Goal: Find specific page/section: Find specific page/section

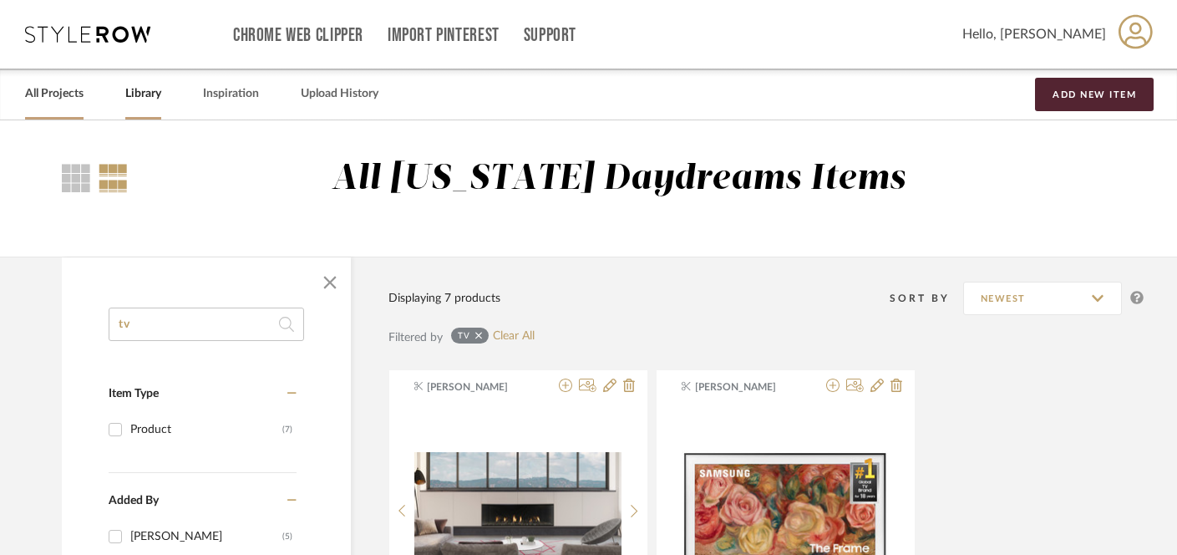
click at [43, 99] on link "All Projects" at bounding box center [54, 94] width 58 height 23
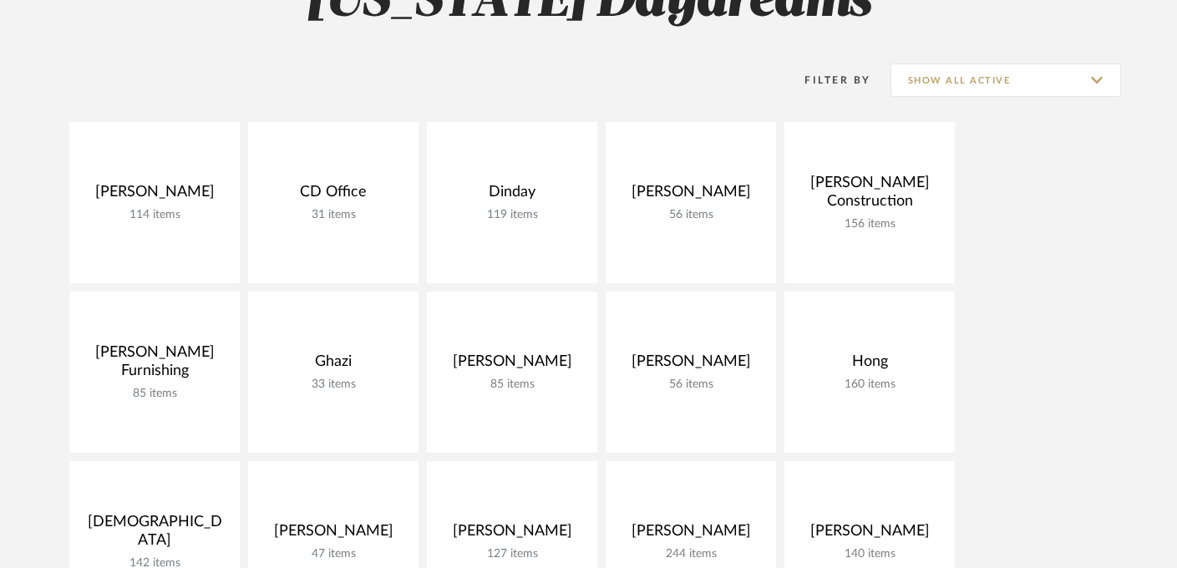
scroll to position [278, 0]
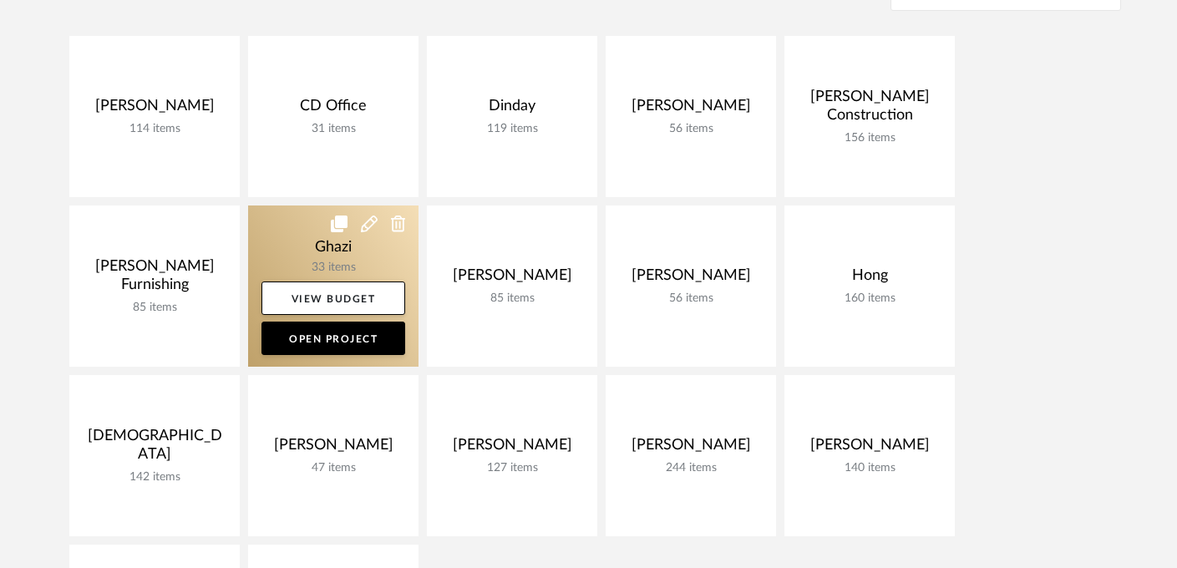
click at [327, 249] on link at bounding box center [333, 286] width 170 height 161
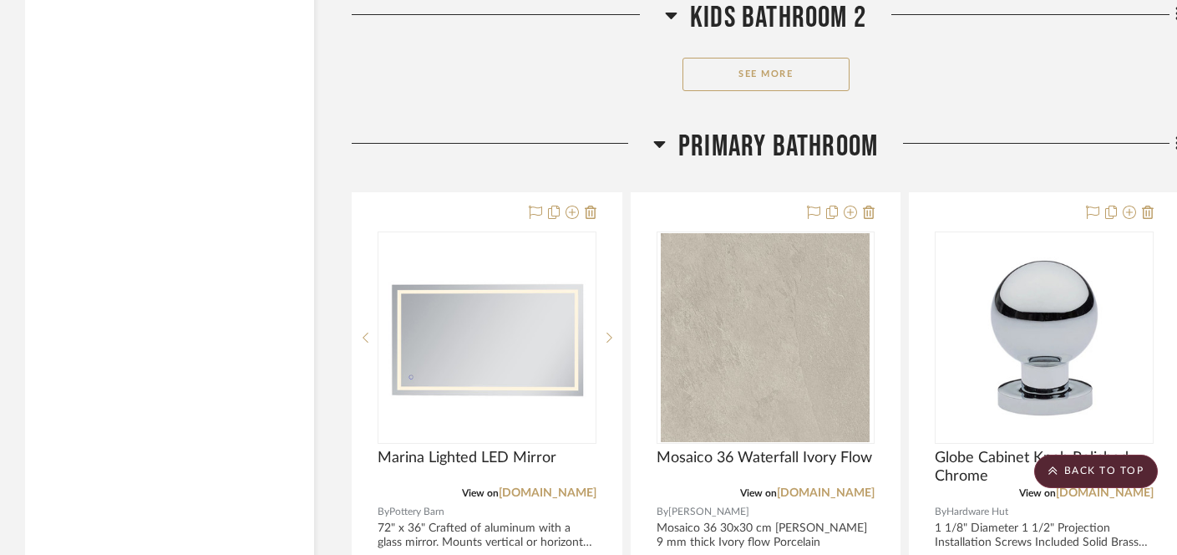
scroll to position [4984, 0]
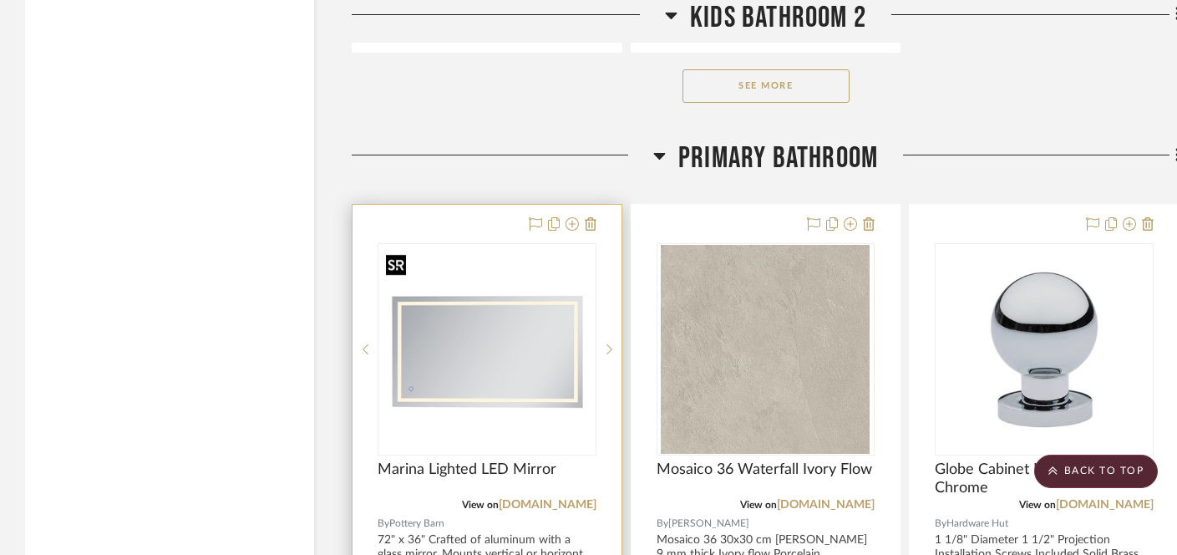
click at [0, 0] on img at bounding box center [0, 0] width 0 height 0
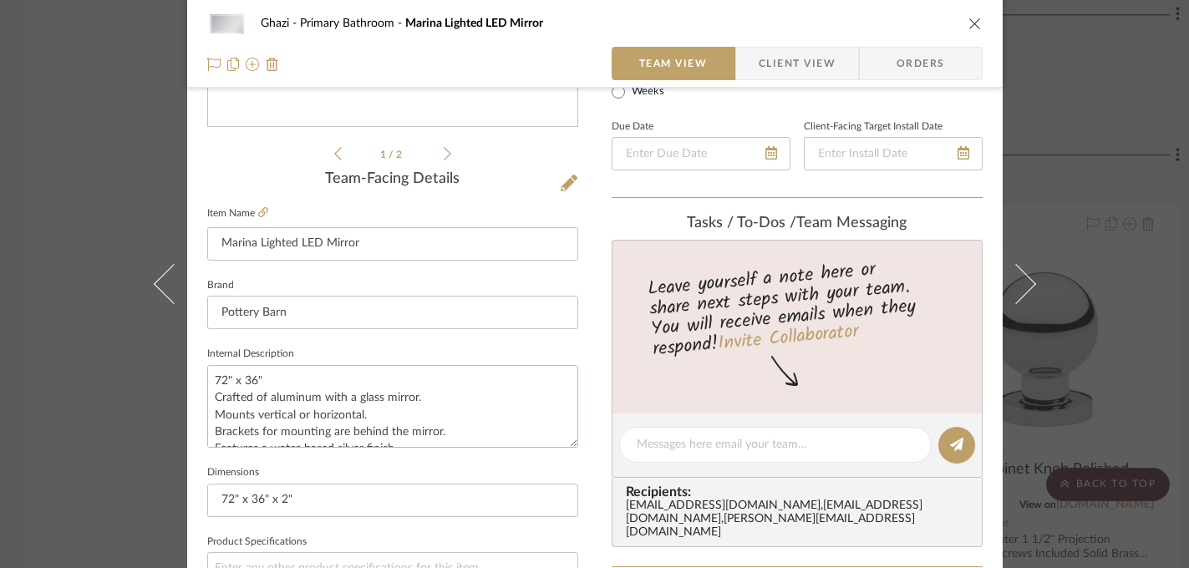
scroll to position [363, 0]
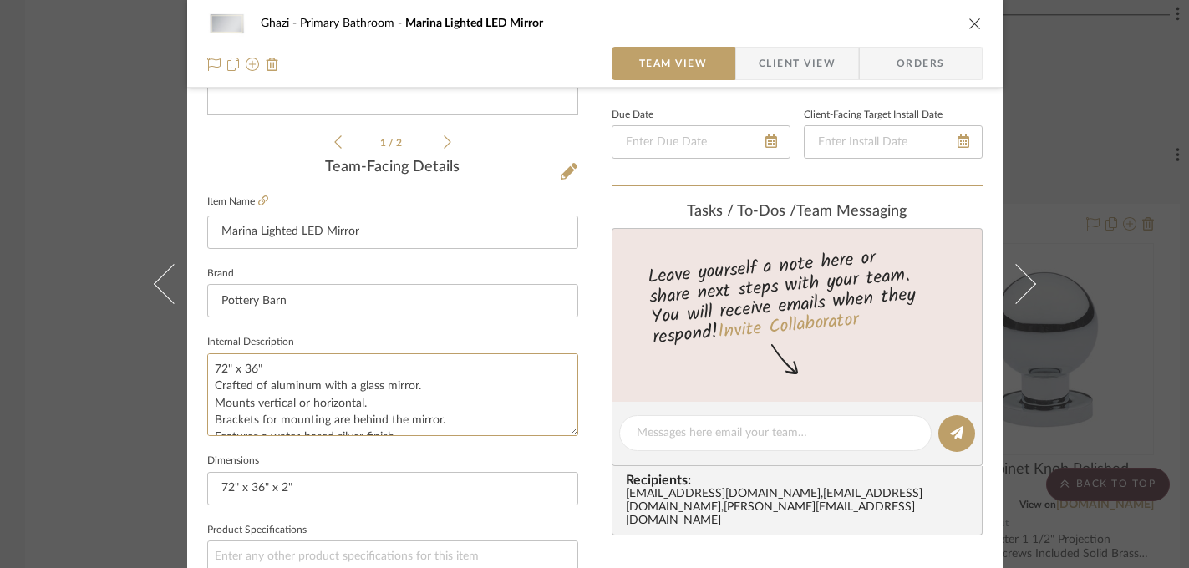
drag, startPoint x: 257, startPoint y: 368, endPoint x: 195, endPoint y: 368, distance: 62.7
click at [195, 368] on div "Ghazi Primary Bathroom Marina Lighted LED Mirror Team View Client View Orders 1…" at bounding box center [594, 421] width 815 height 1543
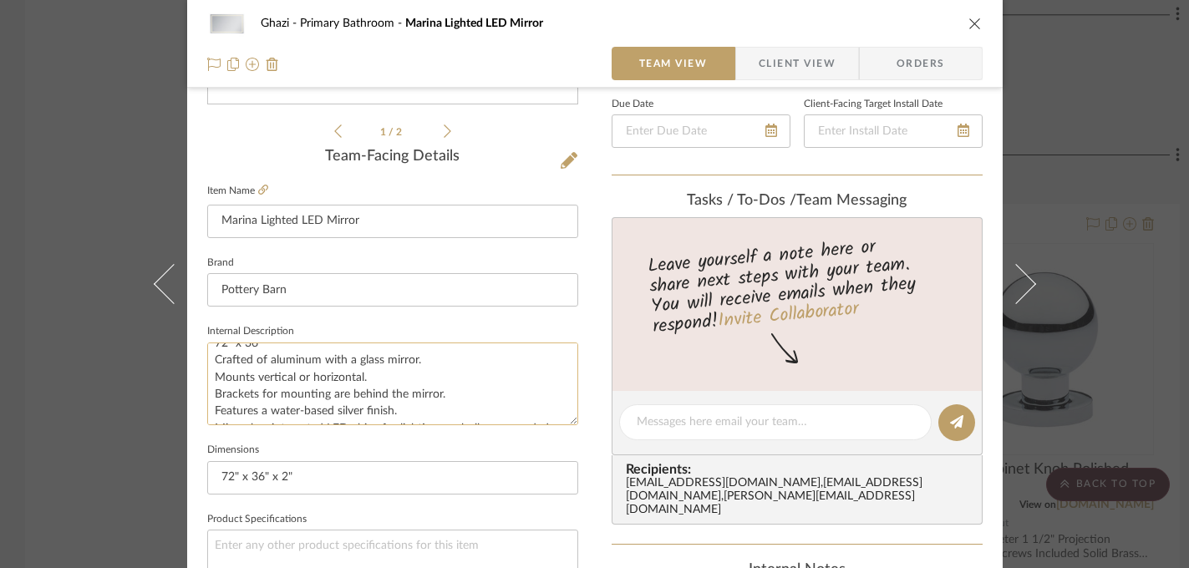
scroll to position [10, 0]
click at [282, 360] on textarea "72" x 36" Crafted of aluminum with a glass mirror. Mounts vertical or horizonta…" at bounding box center [392, 384] width 371 height 83
click at [282, 361] on textarea "72" x 36" Crafted of aluminum with a glass mirror. Mounts vertical or horizonta…" at bounding box center [392, 384] width 371 height 83
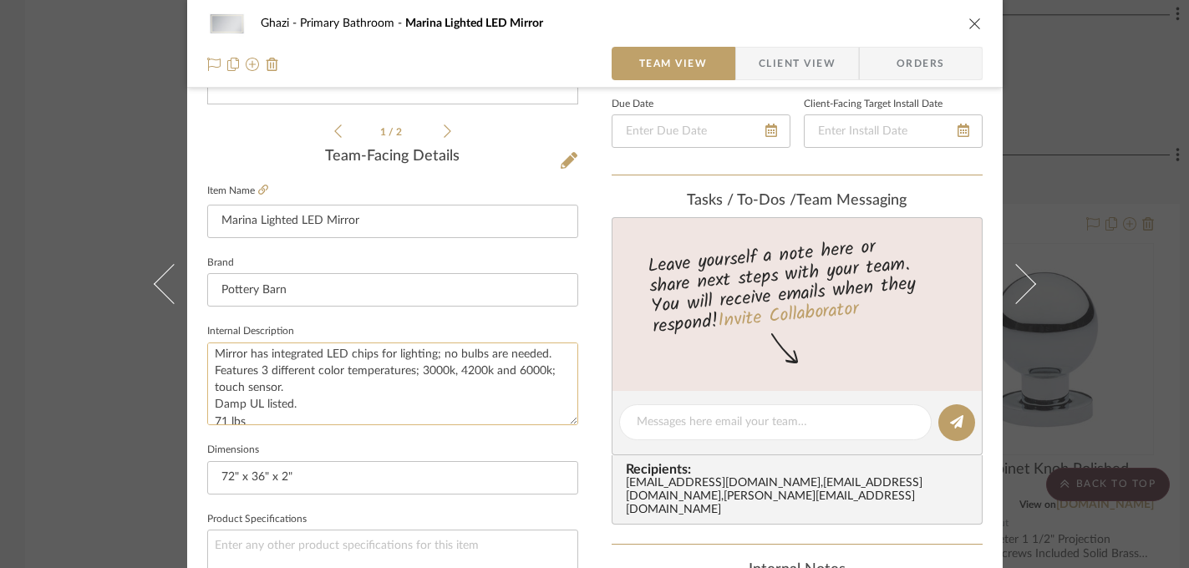
scroll to position [89, 0]
drag, startPoint x: 417, startPoint y: 372, endPoint x: 542, endPoint y: 372, distance: 125.3
click at [543, 372] on textarea "72" x 36" Crafted of aluminum with a glass mirror. Mounts vertical or horizonta…" at bounding box center [392, 384] width 371 height 83
click at [1053, 215] on div "Ghazi Primary Bathroom Marina Lighted LED Mirror Team View Client View Orders 1…" at bounding box center [594, 284] width 1189 height 568
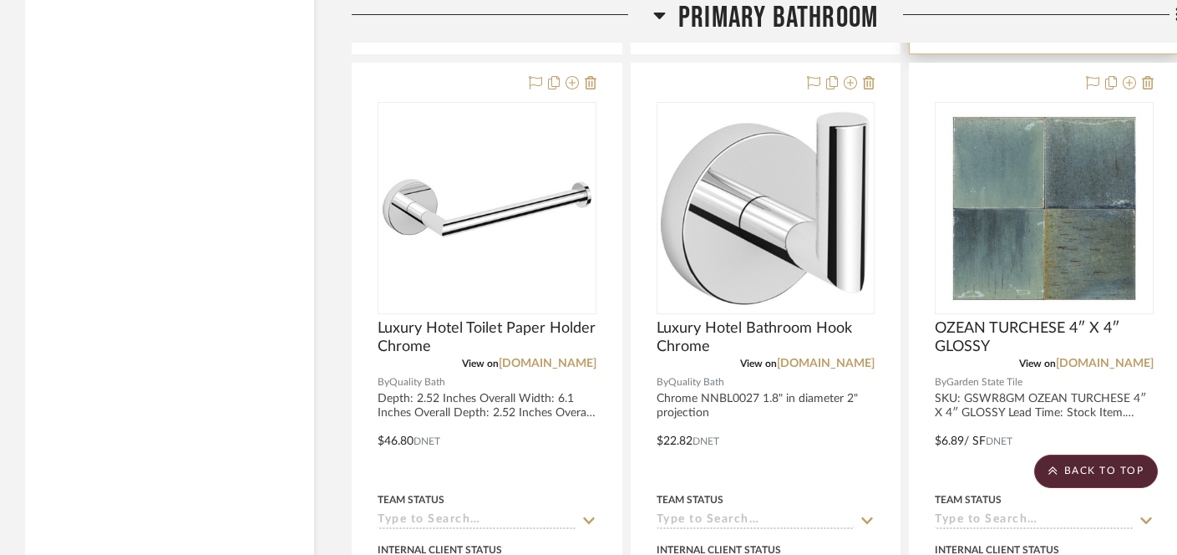
scroll to position [5882, 0]
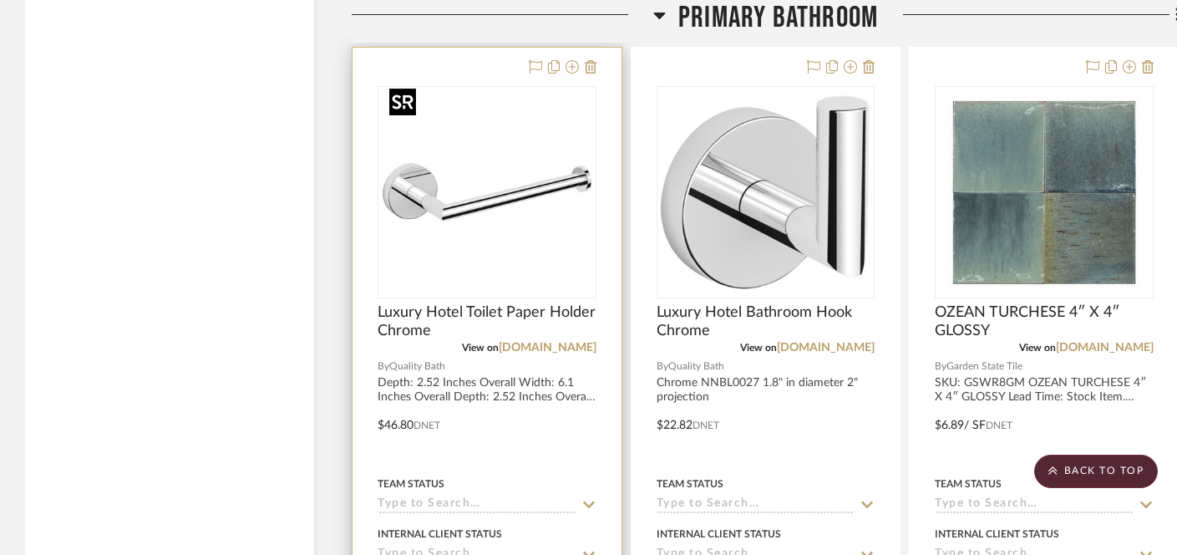
click at [485, 215] on img "0" at bounding box center [487, 192] width 209 height 209
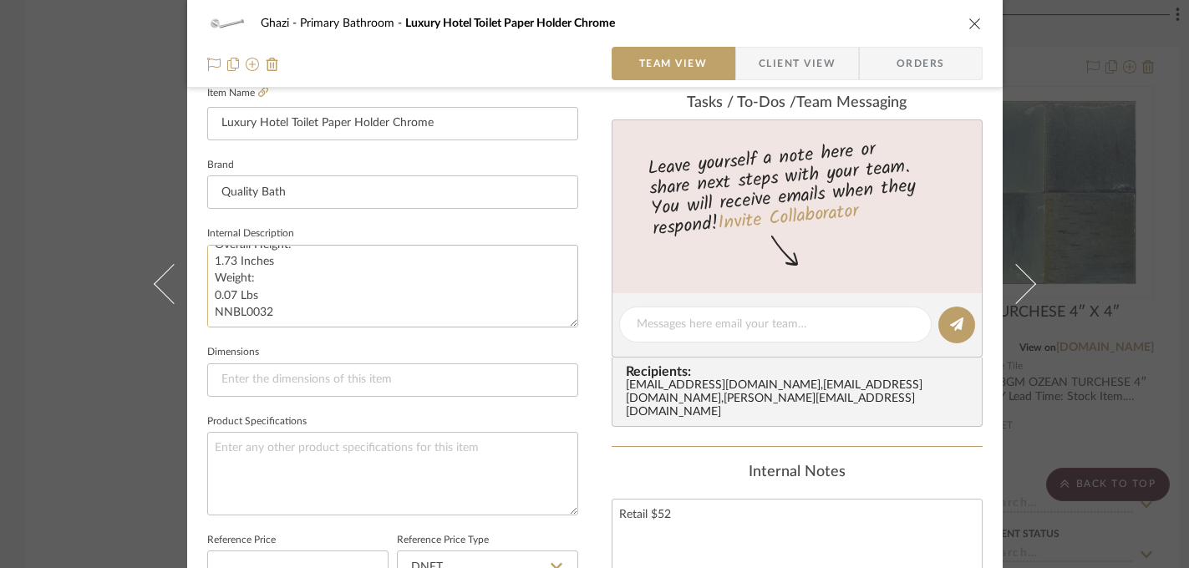
scroll to position [119, 0]
drag, startPoint x: 208, startPoint y: 259, endPoint x: 277, endPoint y: 261, distance: 69.4
click at [277, 261] on textarea "Depth: 2.52 Inches Overall Width: 6.1 Inches Overall Depth: 2.52 Inches Overall…" at bounding box center [392, 286] width 371 height 83
click at [1104, 306] on div "Ghazi Primary Bathroom Luxury Hotel Toilet Paper Holder Chrome Team View Client…" at bounding box center [594, 284] width 1189 height 568
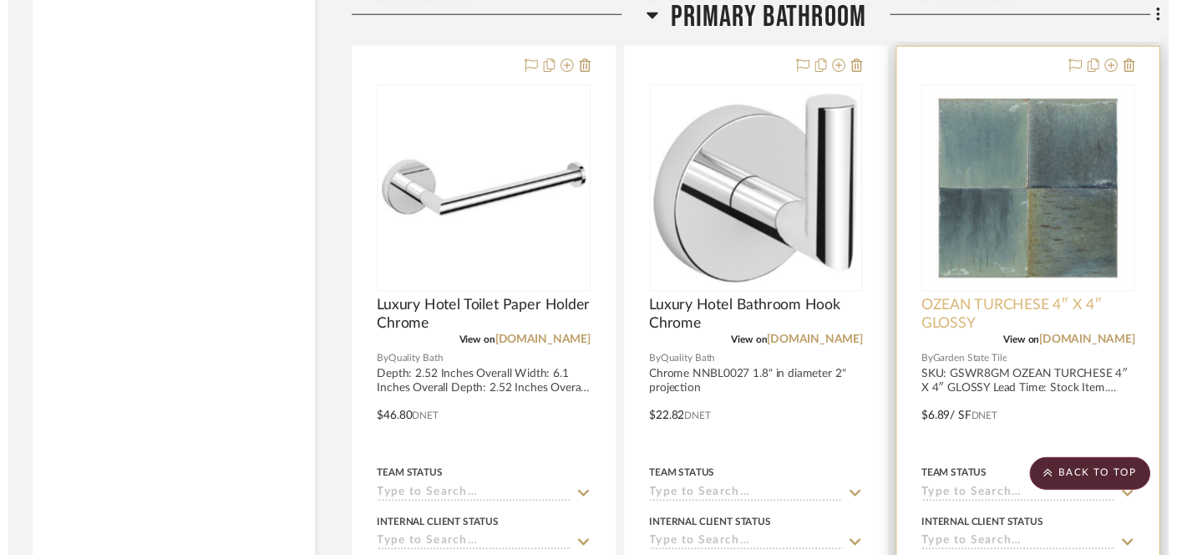
scroll to position [5882, 0]
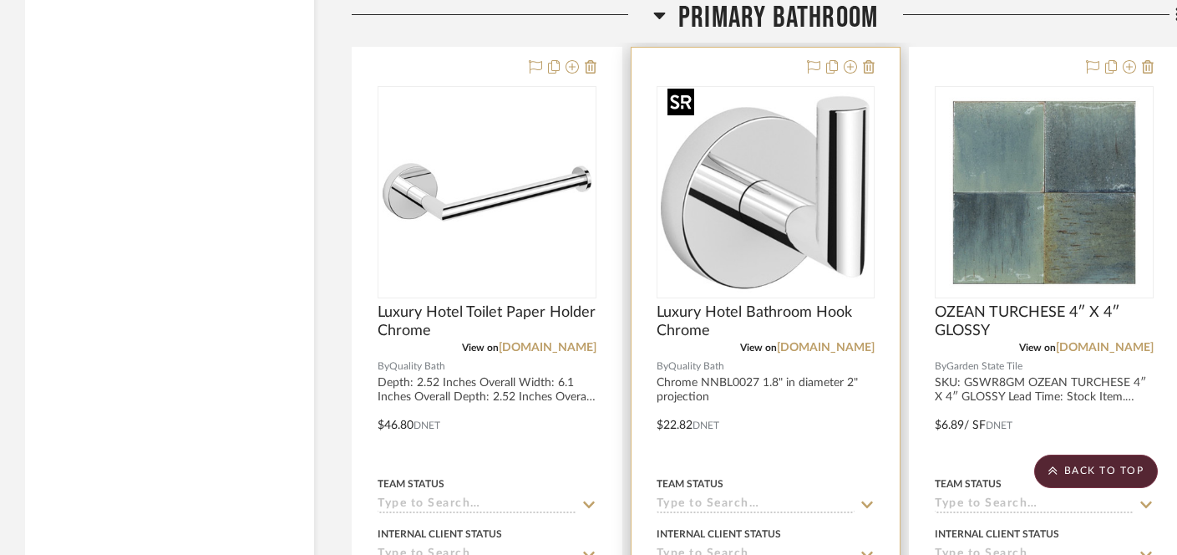
click at [742, 199] on img "0" at bounding box center [765, 192] width 209 height 209
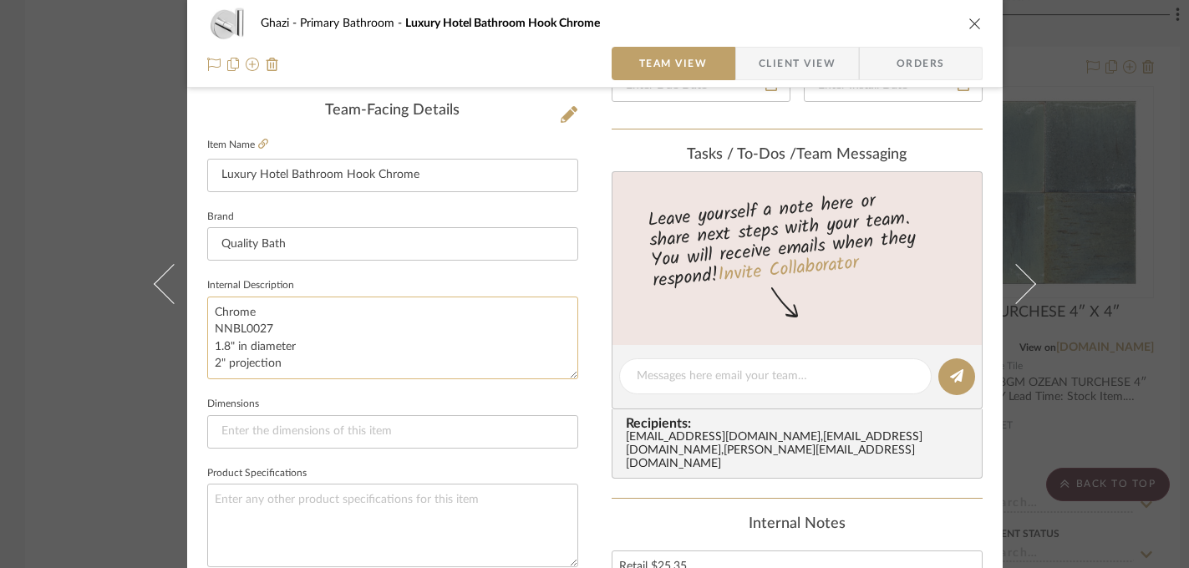
scroll to position [430, 0]
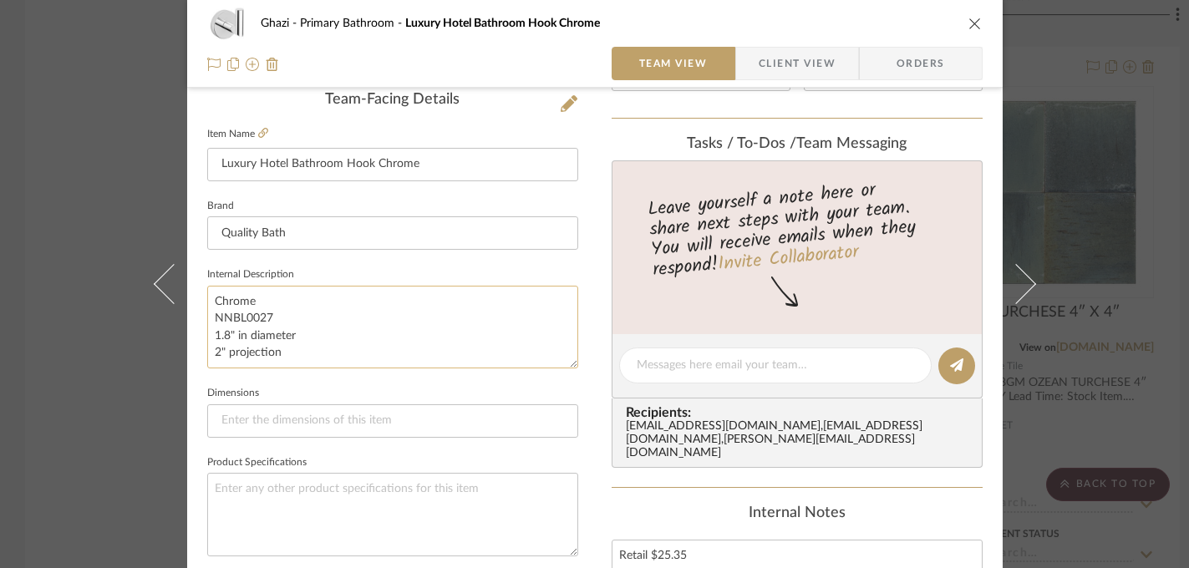
drag, startPoint x: 284, startPoint y: 354, endPoint x: 205, endPoint y: 340, distance: 80.6
click at [207, 340] on textarea "Chrome NNBL0027 1.8" in diameter 2" projection" at bounding box center [392, 327] width 371 height 83
click at [1143, 267] on div "Ghazi Primary Bathroom Luxury Hotel Bathroom Hook Chrome Team View Client View …" at bounding box center [594, 284] width 1189 height 568
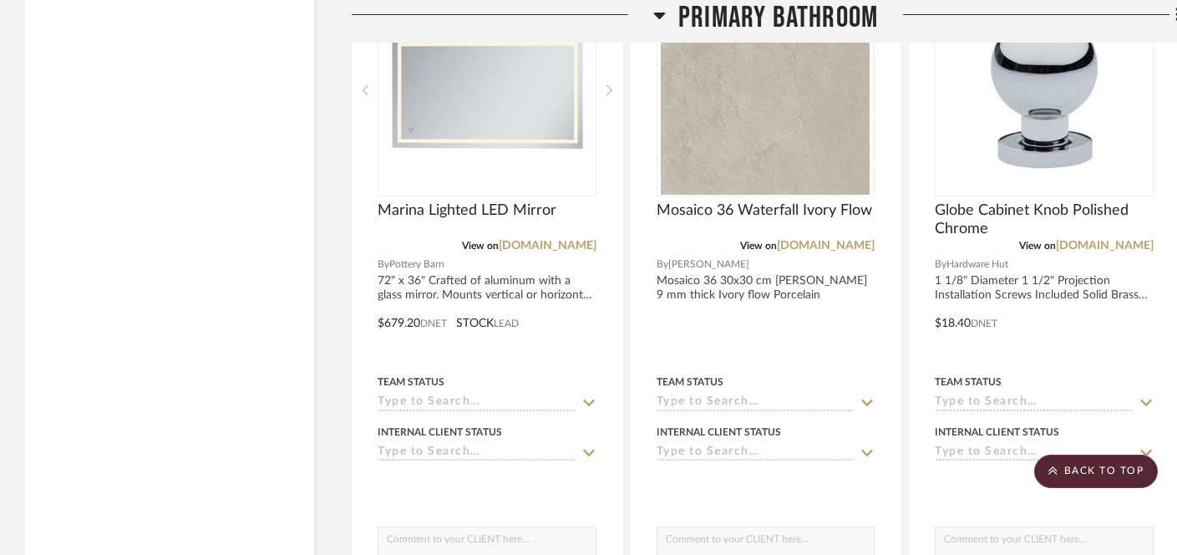
scroll to position [5198, 0]
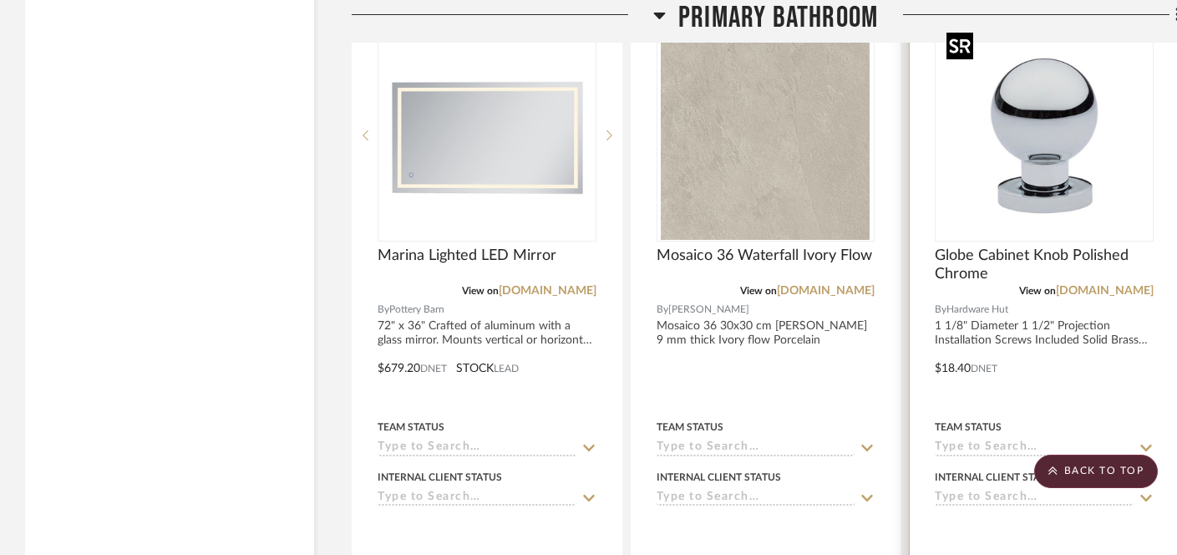
click at [0, 0] on img at bounding box center [0, 0] width 0 height 0
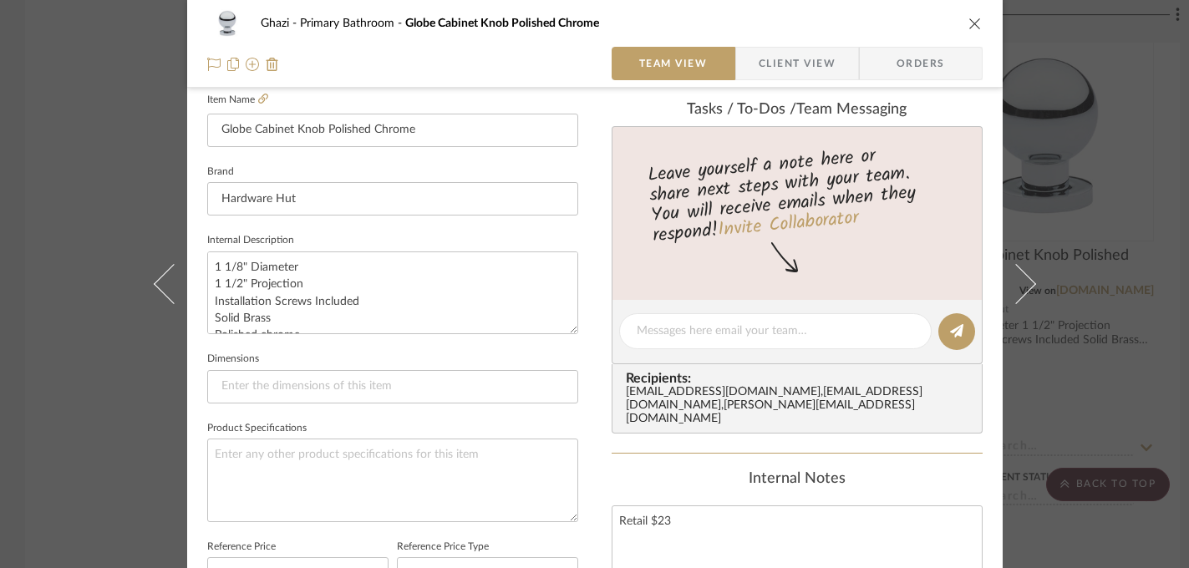
scroll to position [383, 0]
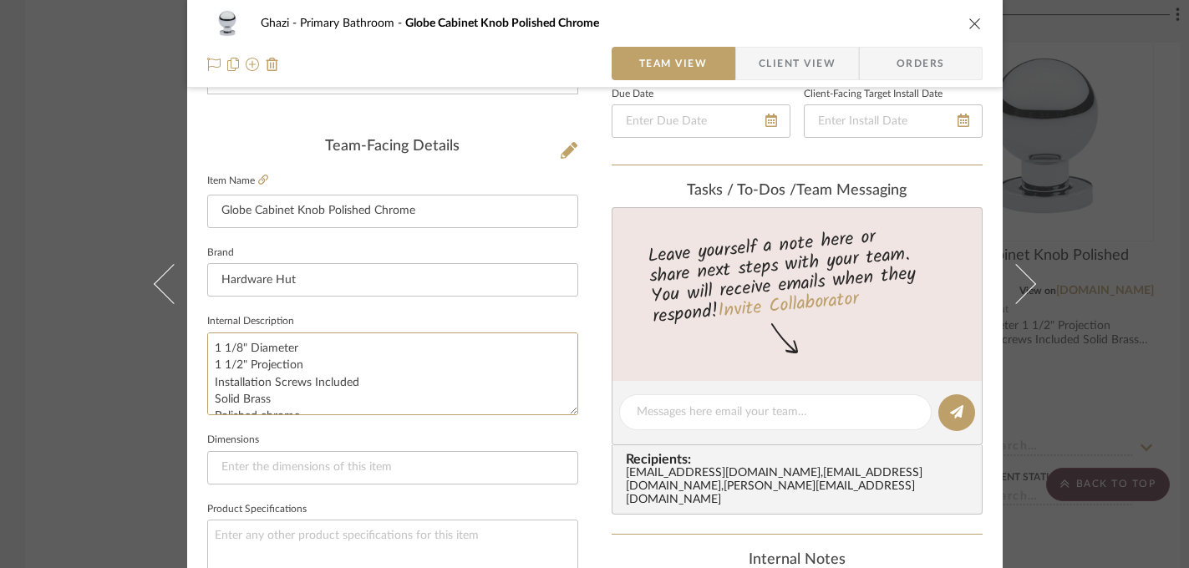
drag, startPoint x: 306, startPoint y: 366, endPoint x: 193, endPoint y: 353, distance: 113.6
click at [193, 353] on div "Ghazi Primary Bathroom Globe Cabinet Knob Polished Chrome Team View Client View…" at bounding box center [594, 400] width 815 height 1543
click at [1170, 200] on div "Ghazi Primary Bathroom Globe Cabinet Knob Polished Chrome Team View Client View…" at bounding box center [594, 284] width 1189 height 568
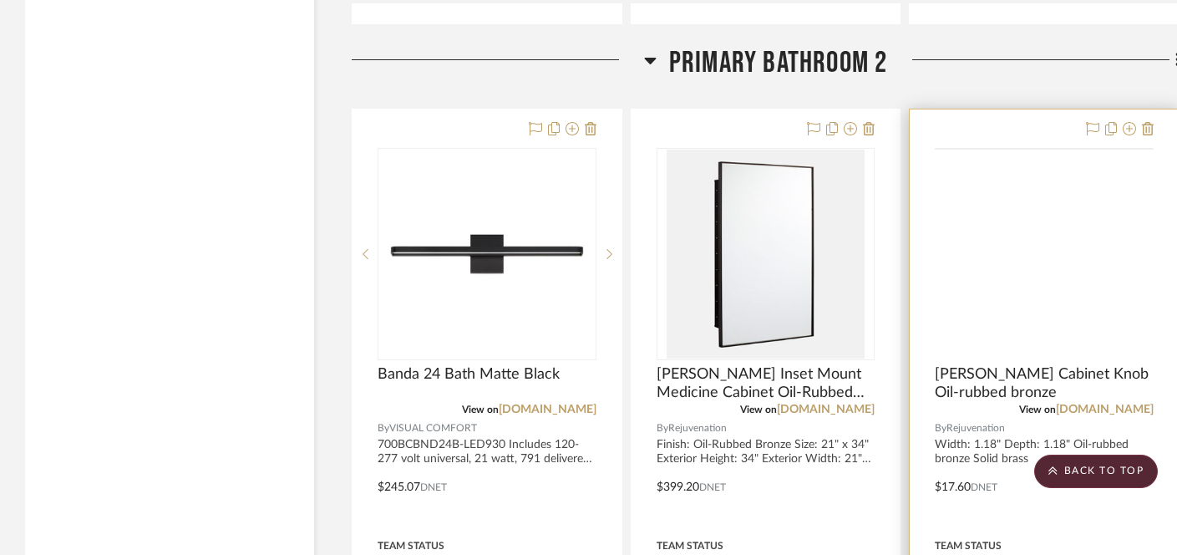
scroll to position [6663, 0]
